Goal: Communication & Community: Answer question/provide support

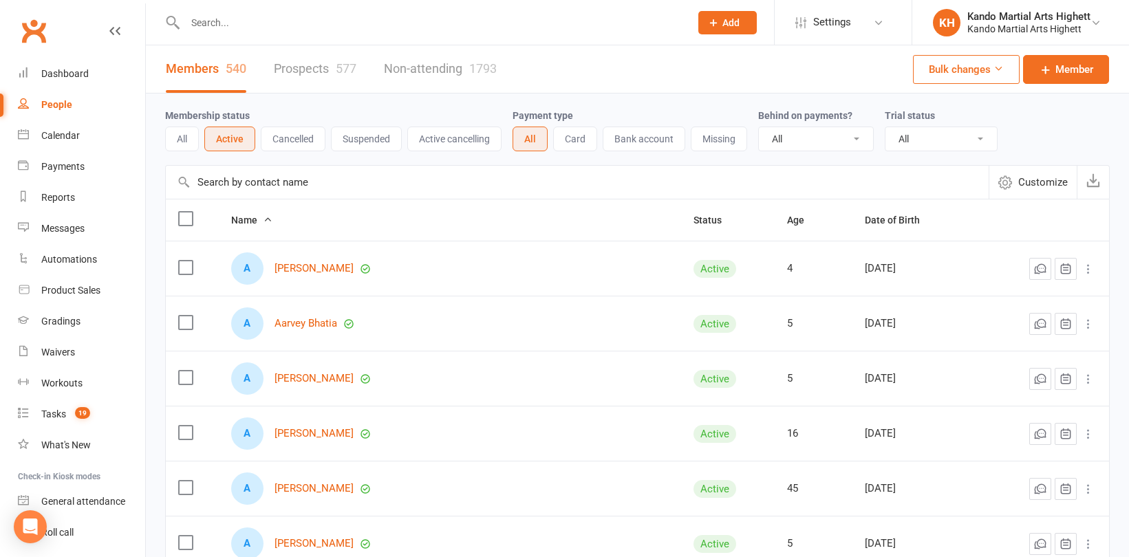
select select "100"
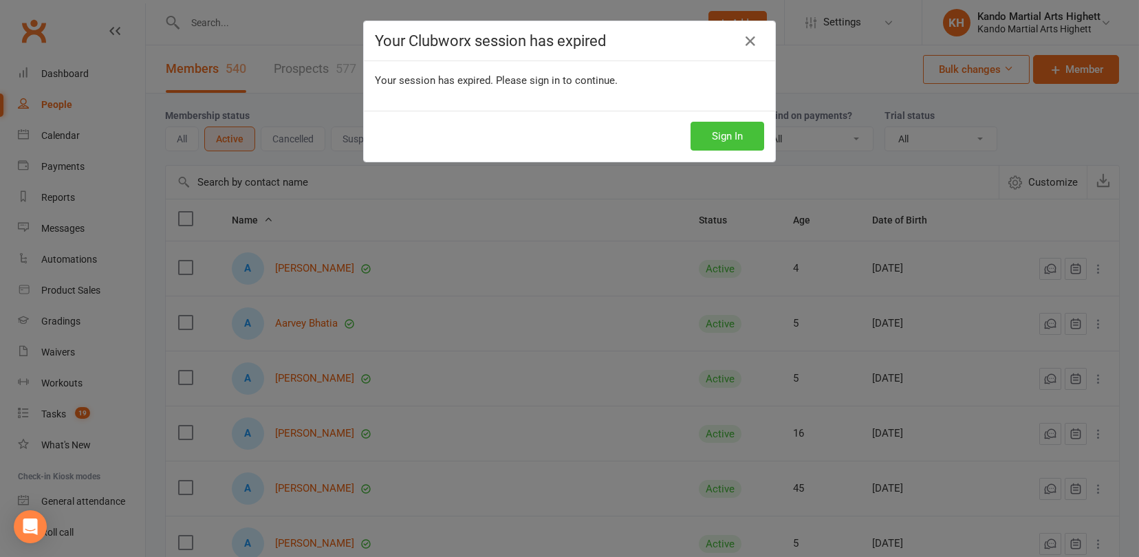
click at [744, 139] on button "Sign In" at bounding box center [728, 136] width 74 height 29
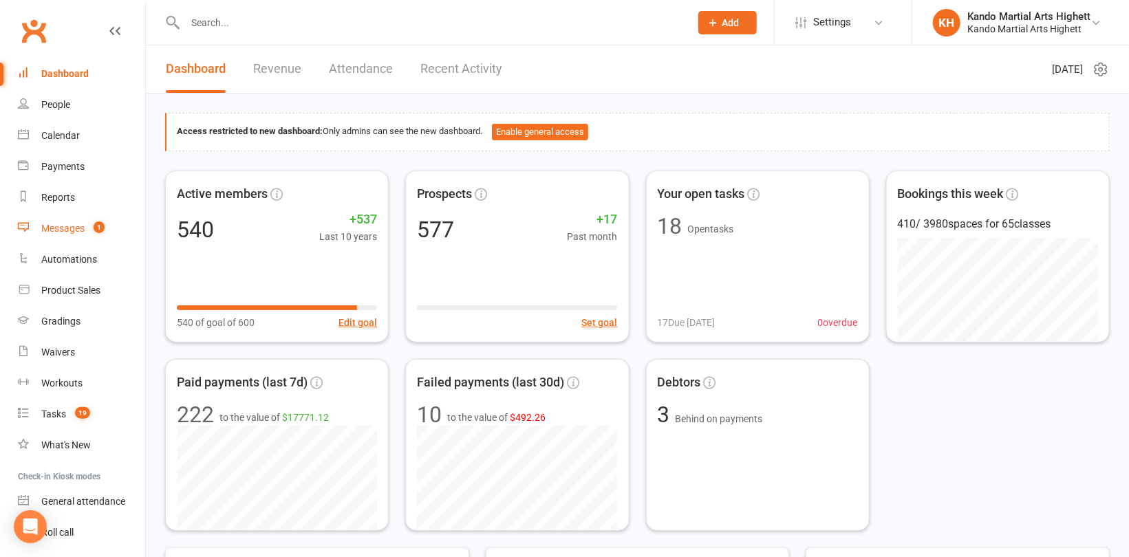
click at [72, 230] on div "Messages" at bounding box center [62, 228] width 43 height 11
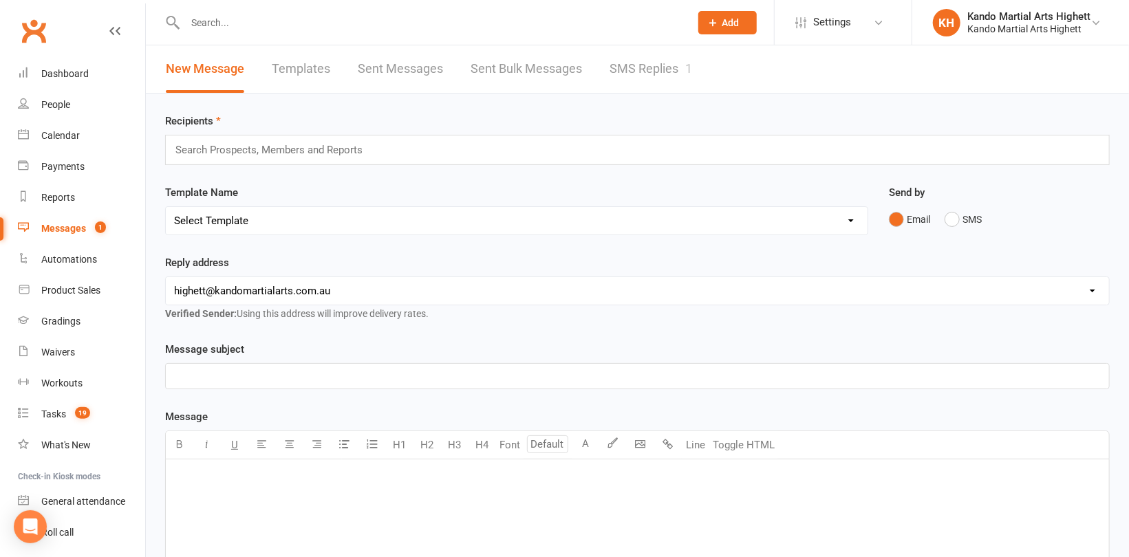
click at [666, 72] on link "SMS Replies 1" at bounding box center [650, 68] width 83 height 47
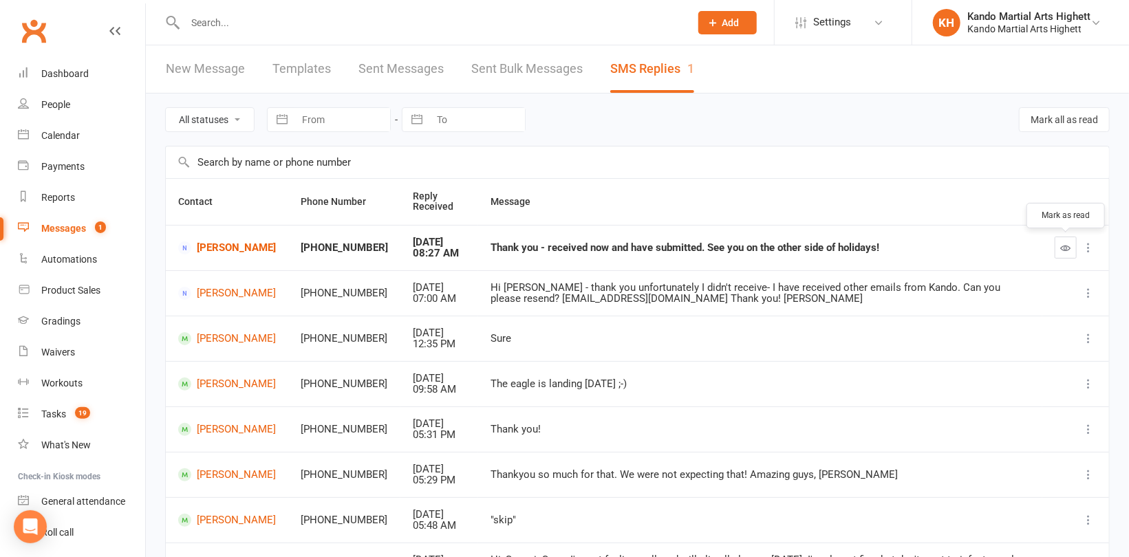
click at [1070, 248] on icon "button" at bounding box center [1066, 248] width 10 height 10
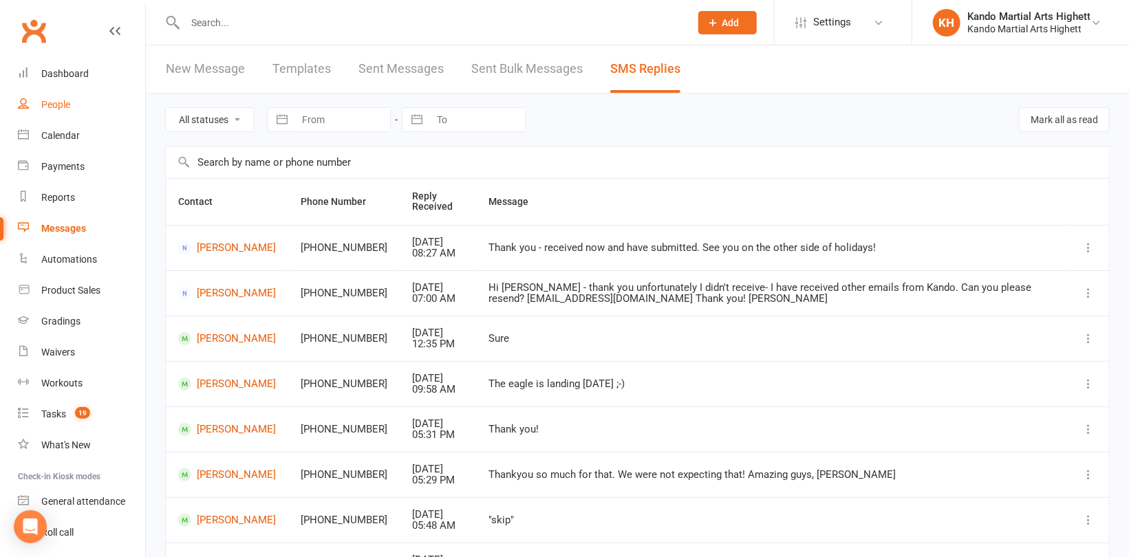
click at [49, 107] on div "People" at bounding box center [55, 104] width 29 height 11
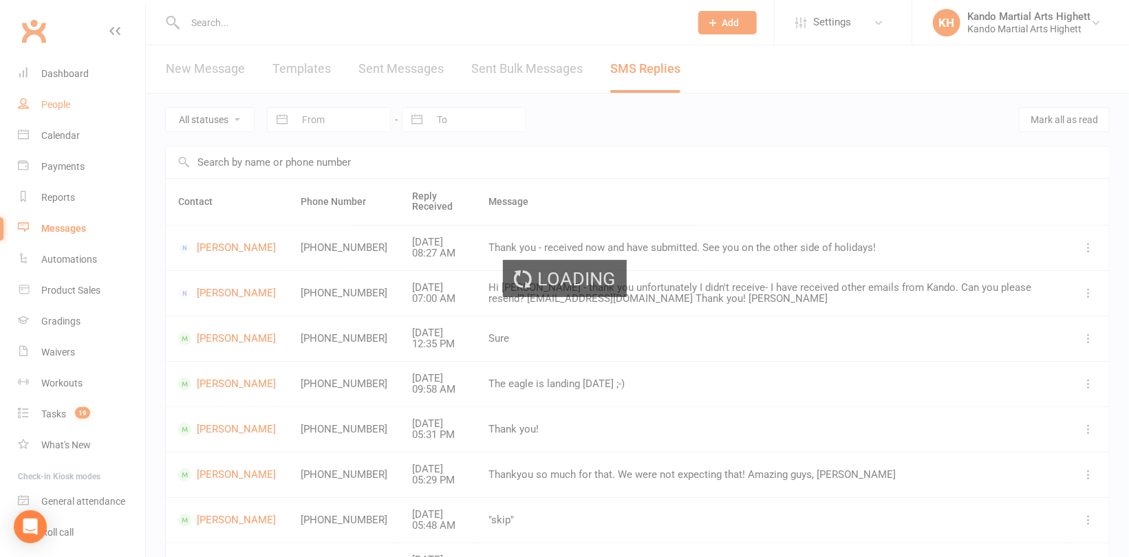
select select "100"
